Goal: Transaction & Acquisition: Purchase product/service

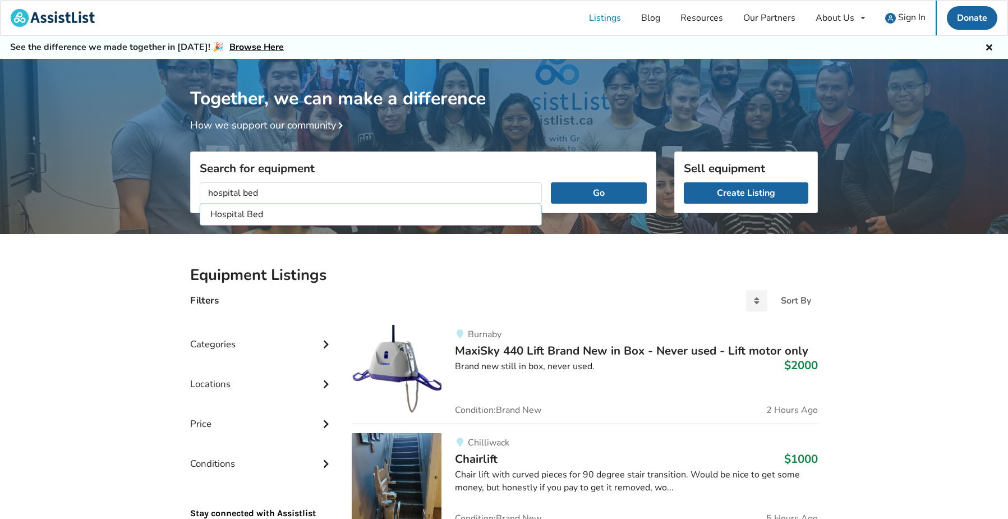
type input "hospital bed"
click at [599, 192] on button "Go" at bounding box center [599, 192] width 96 height 21
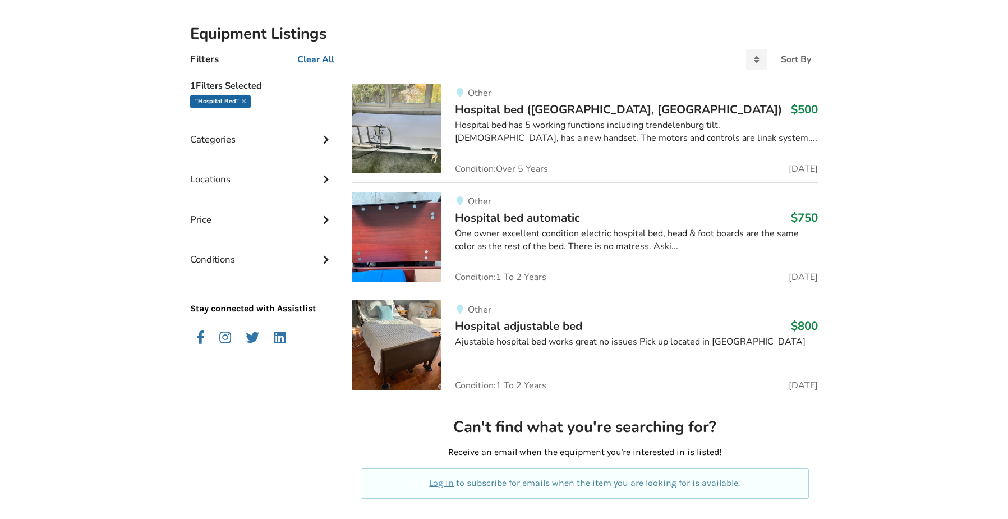
scroll to position [232, 0]
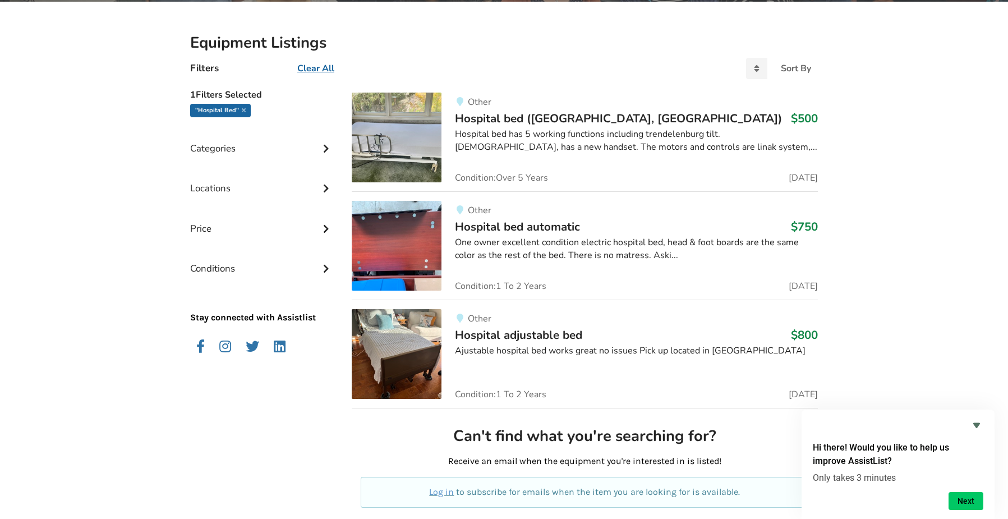
click at [412, 122] on img at bounding box center [397, 138] width 90 height 90
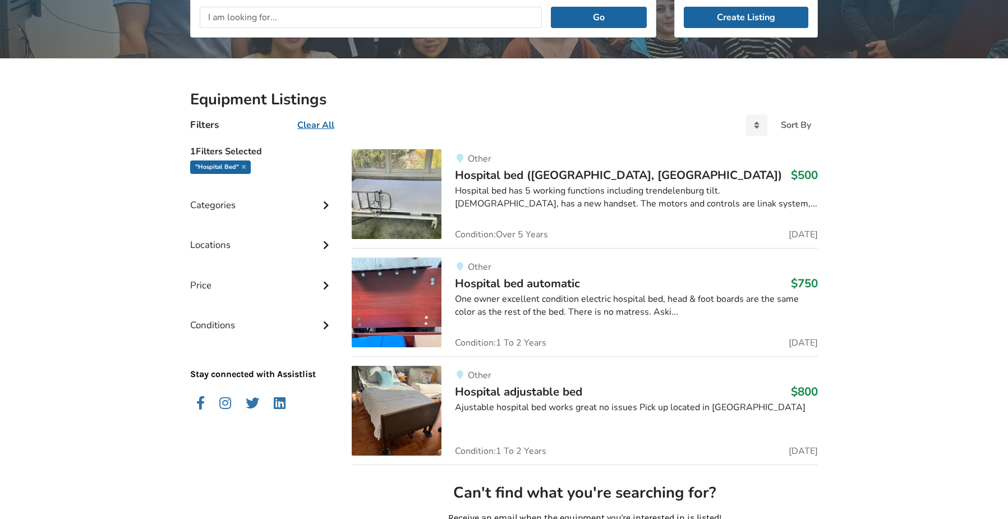
scroll to position [88, 0]
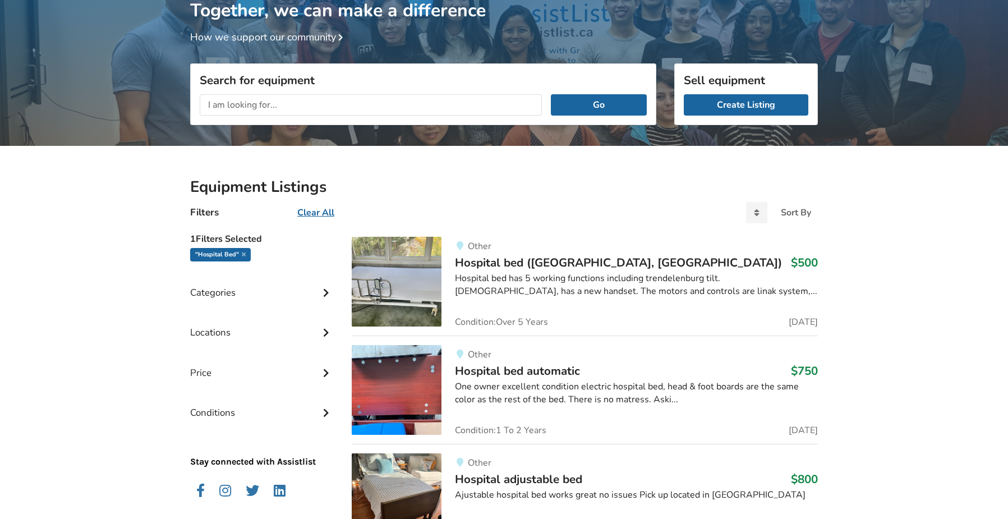
click at [233, 324] on div "Locations" at bounding box center [262, 324] width 144 height 40
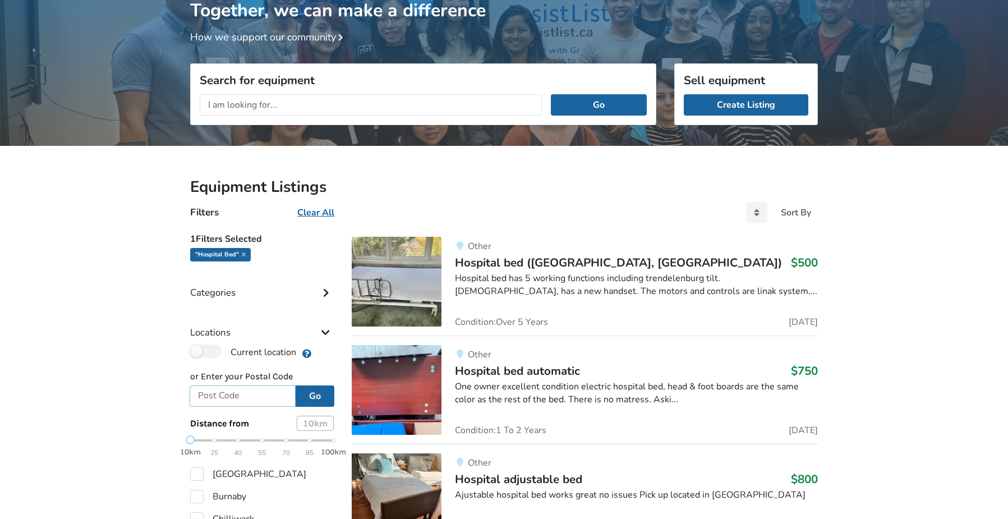
click at [240, 398] on input "text" at bounding box center [243, 395] width 106 height 21
type input "V5M 1L5"
click at [315, 393] on button "Go" at bounding box center [315, 395] width 39 height 21
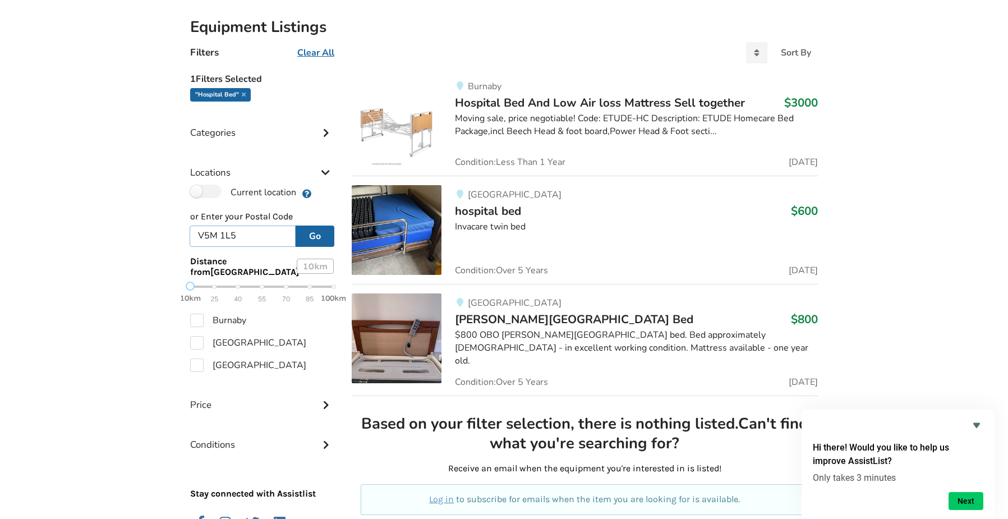
scroll to position [251, 0]
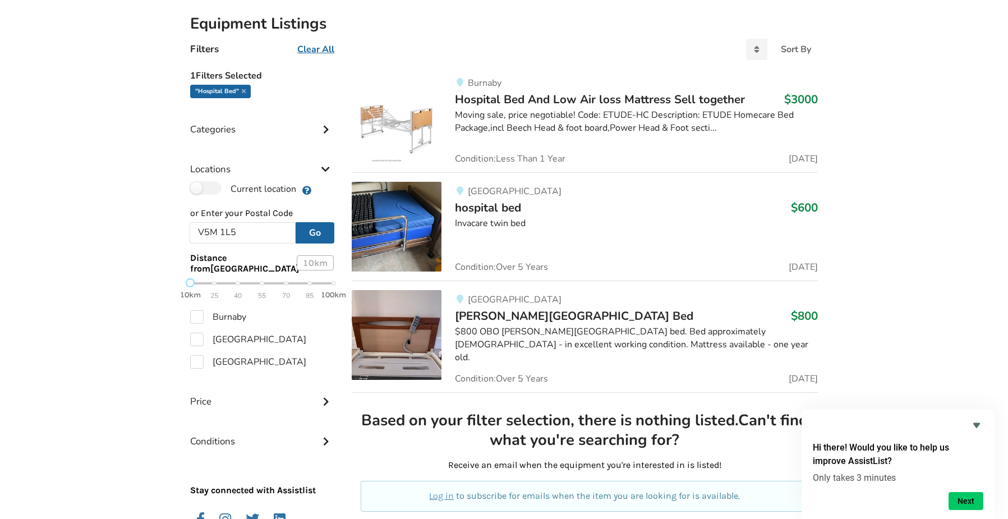
click at [504, 205] on span "hospital bed" at bounding box center [488, 208] width 66 height 16
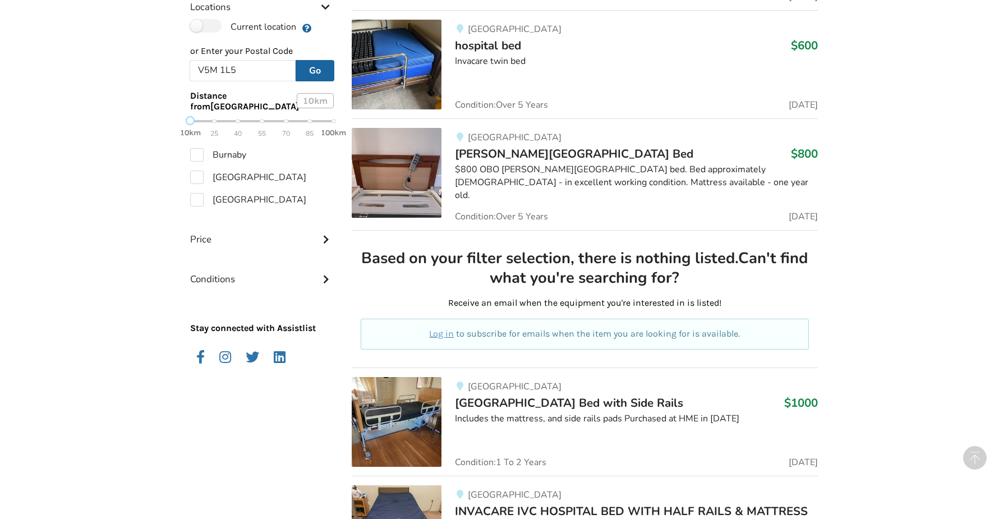
scroll to position [419, 0]
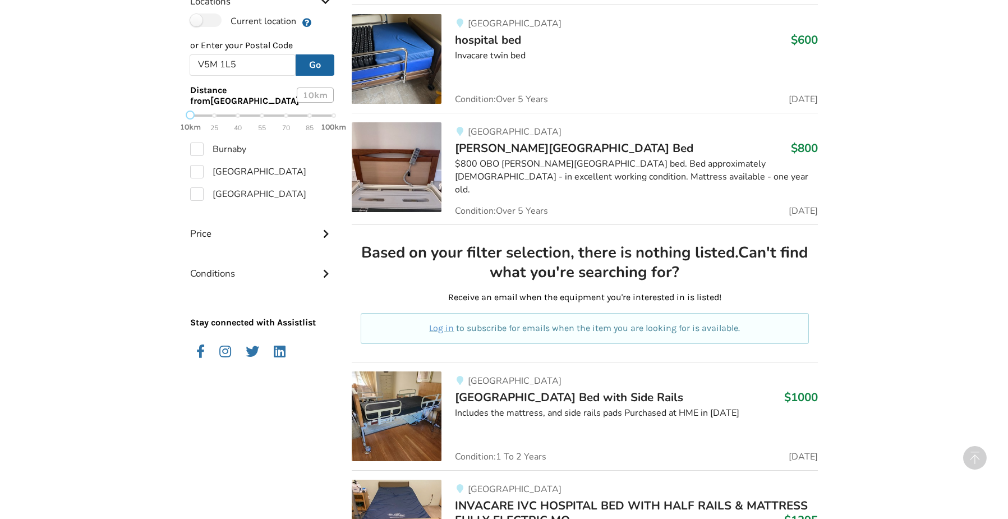
click at [567, 170] on div "$800 OBO [PERSON_NAME][GEOGRAPHIC_DATA] bed. Bed approximately [DEMOGRAPHIC_DAT…" at bounding box center [636, 177] width 363 height 39
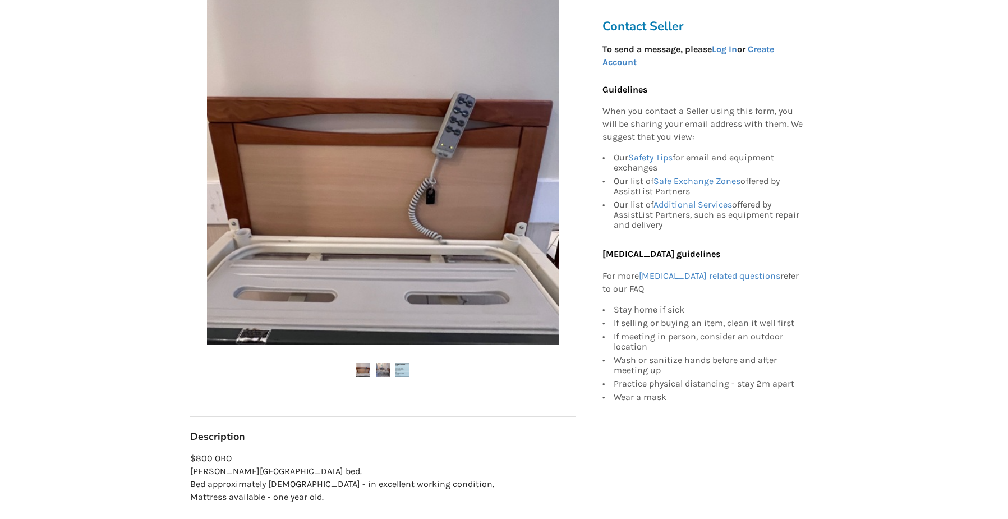
scroll to position [237, 0]
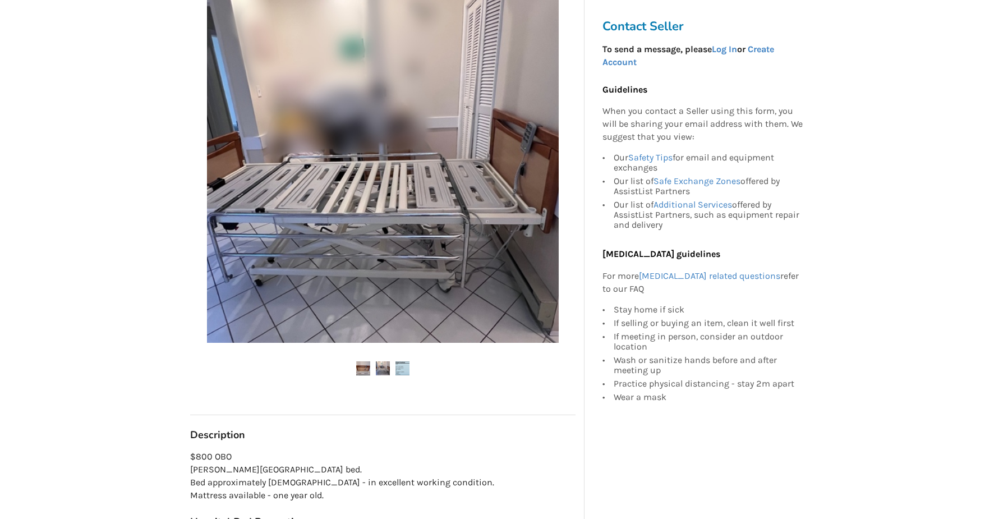
click at [383, 361] on img at bounding box center [383, 368] width 14 height 14
click at [365, 361] on img at bounding box center [363, 368] width 14 height 14
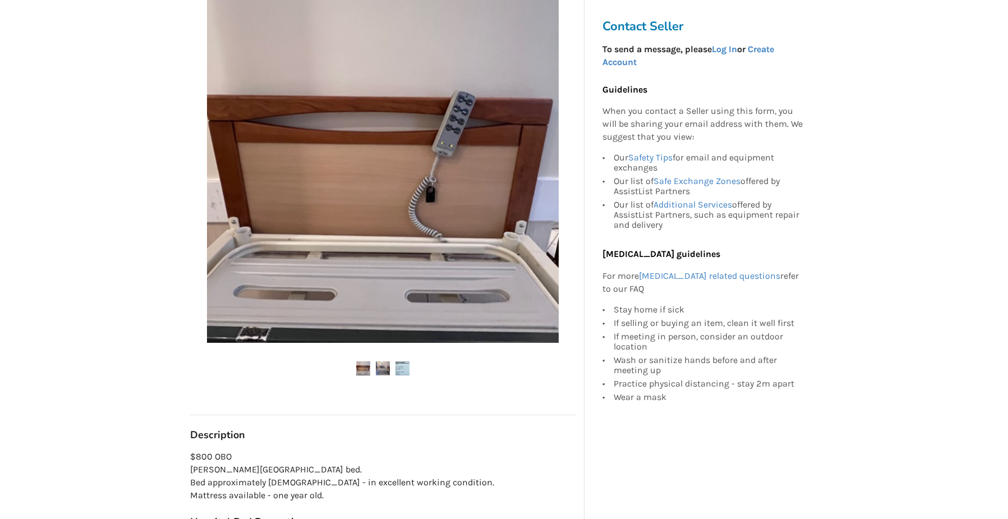
click at [375, 361] on ul at bounding box center [382, 368] width 385 height 15
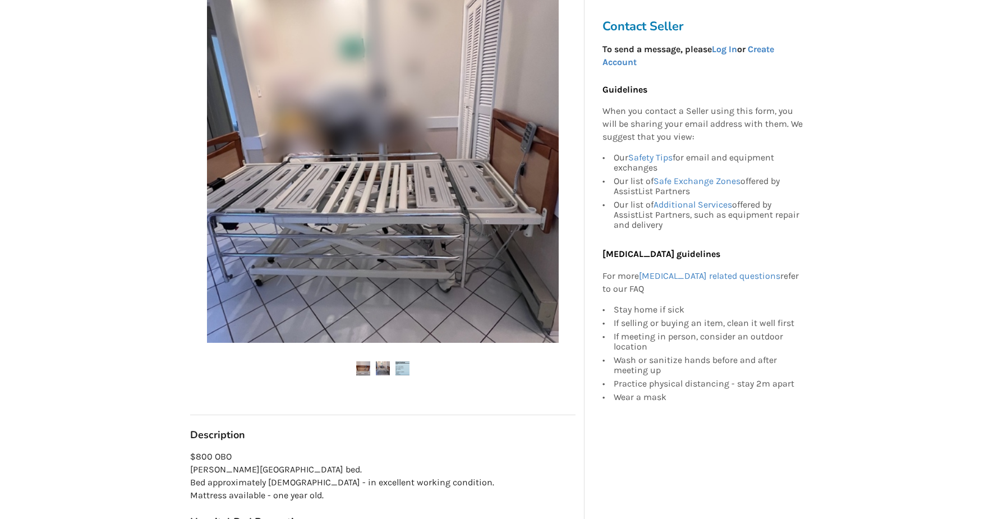
click at [382, 361] on img at bounding box center [383, 368] width 14 height 14
click at [417, 361] on ul at bounding box center [382, 368] width 385 height 15
click at [403, 361] on img at bounding box center [403, 368] width 14 height 14
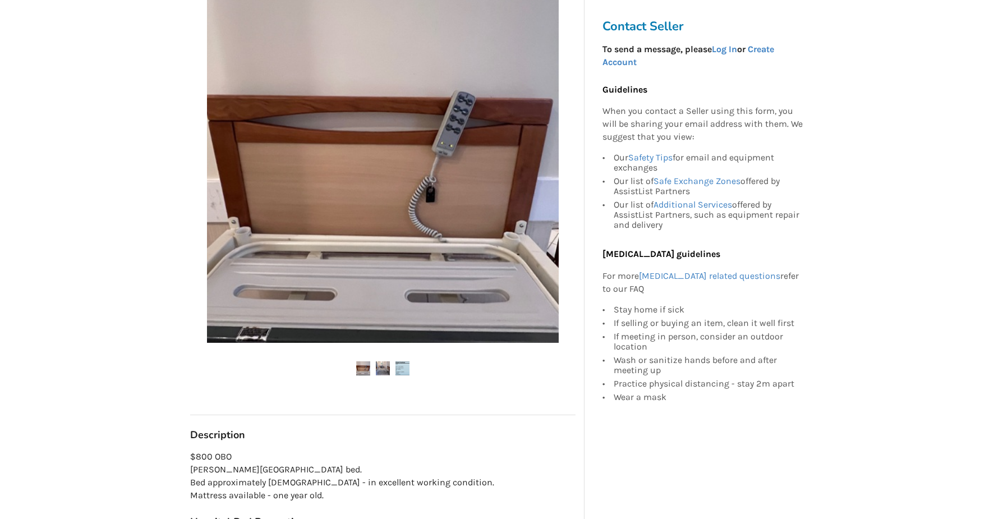
click at [387, 361] on img at bounding box center [383, 368] width 14 height 14
click at [365, 361] on img at bounding box center [363, 368] width 14 height 14
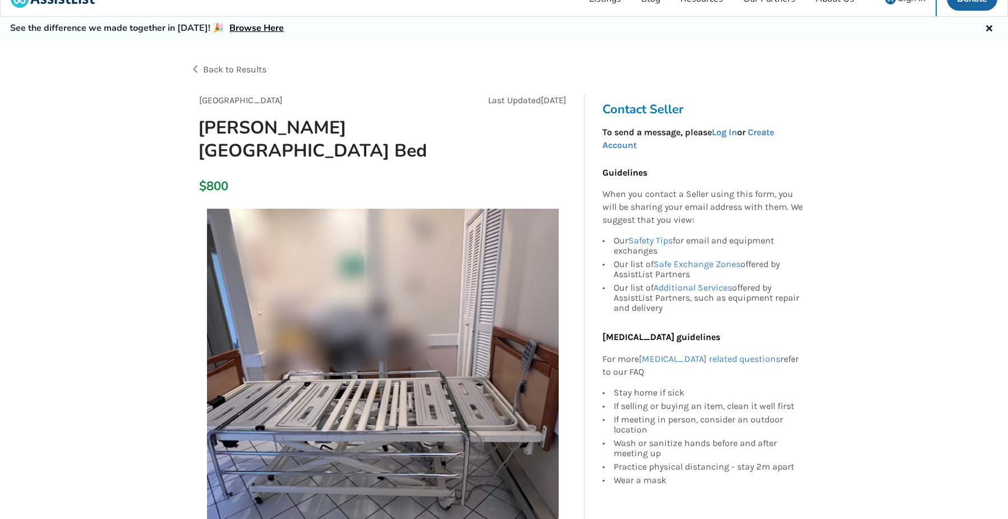
scroll to position [0, 0]
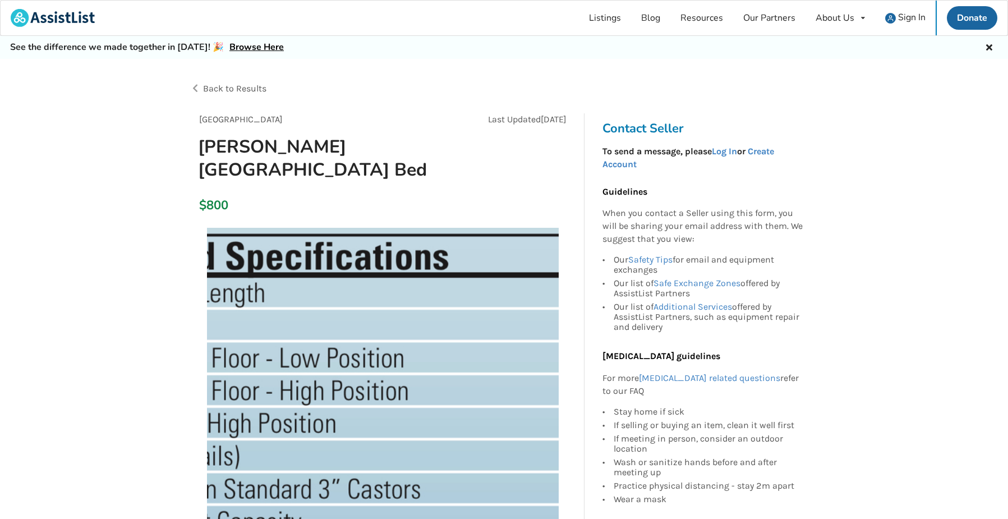
click at [258, 86] on span "Back to Results" at bounding box center [234, 88] width 63 height 11
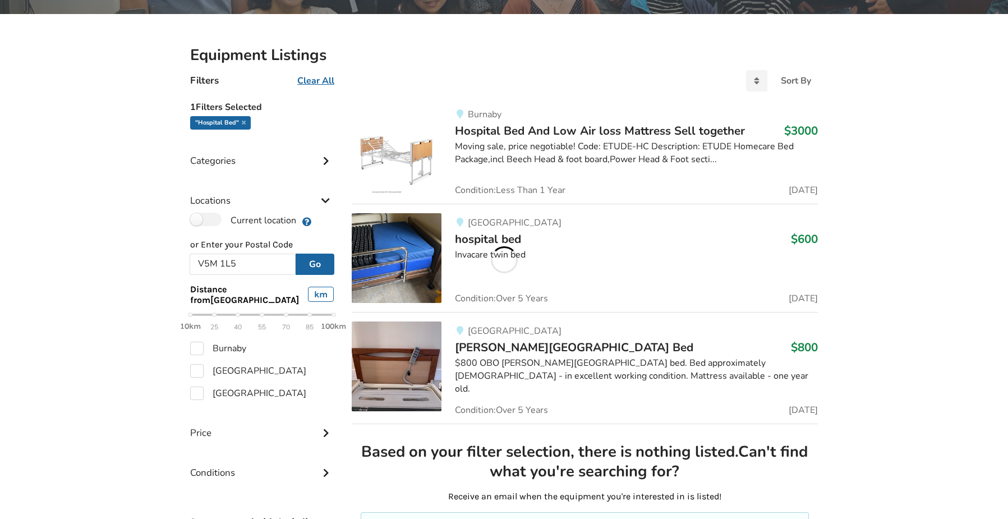
scroll to position [52, 0]
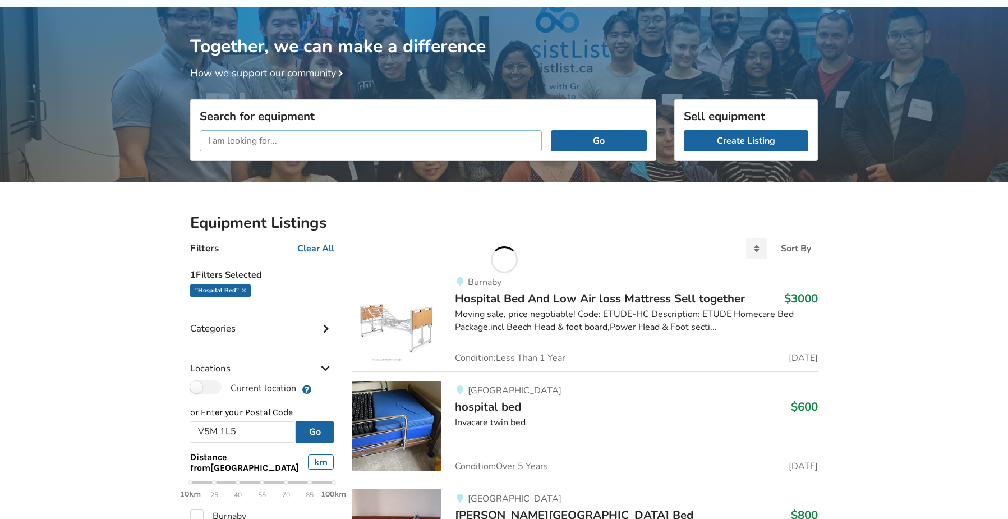
click at [416, 148] on input "text" at bounding box center [371, 140] width 342 height 21
type input "twin hospital bed mattress"
click at [599, 140] on button "Go" at bounding box center [599, 140] width 96 height 21
